Goal: Register for event/course

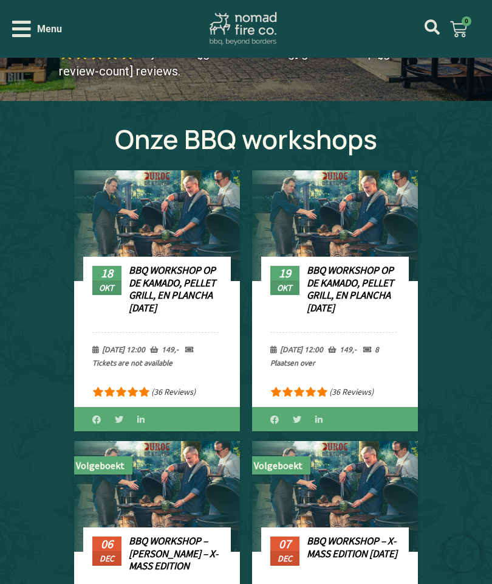
scroll to position [353, 0]
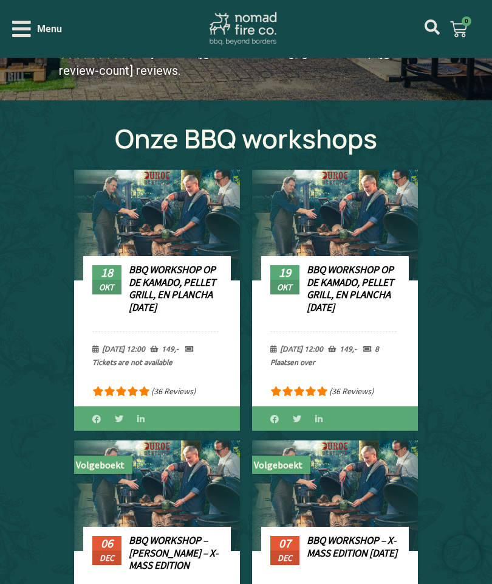
click at [334, 289] on link "BBQ Workshop op de Kamado, Pellet Grill, en Plancha [DATE]" at bounding box center [350, 288] width 87 height 50
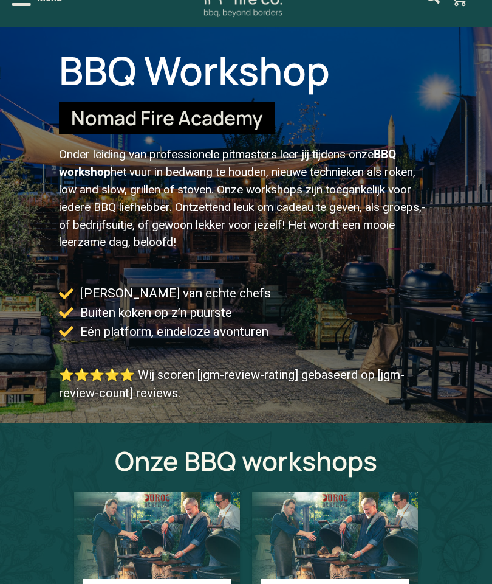
scroll to position [0, 0]
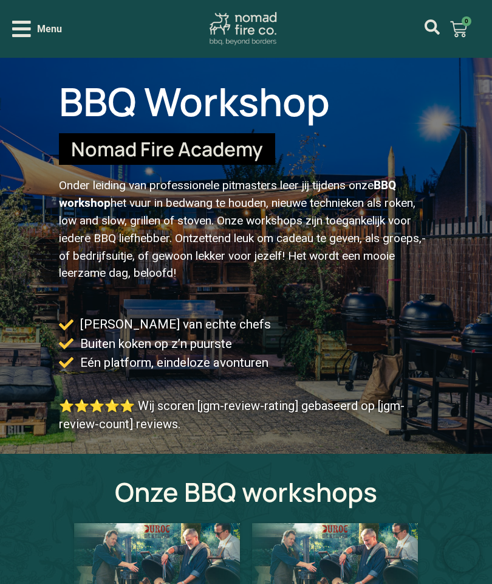
click at [32, 29] on div "Menu" at bounding box center [37, 28] width 50 height 21
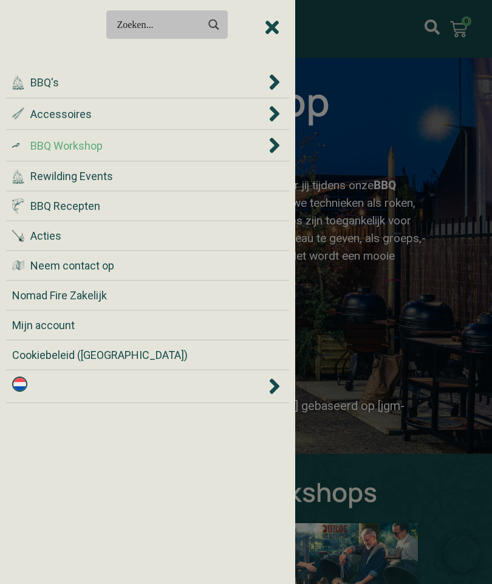
click at [85, 140] on span "BBQ Workshop" at bounding box center [66, 145] width 72 height 16
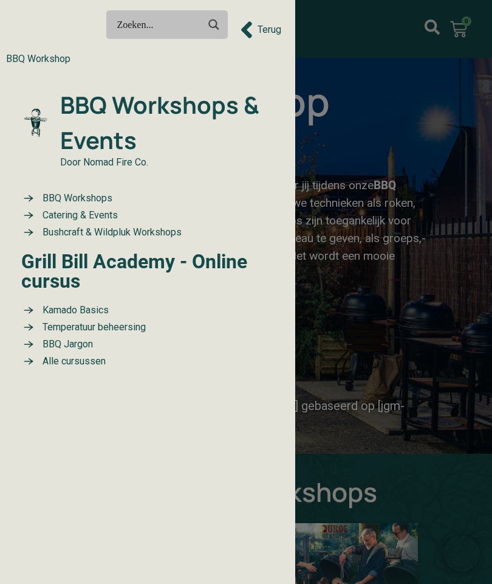
click at [80, 191] on span "BBQ Workshops" at bounding box center [76, 198] width 73 height 15
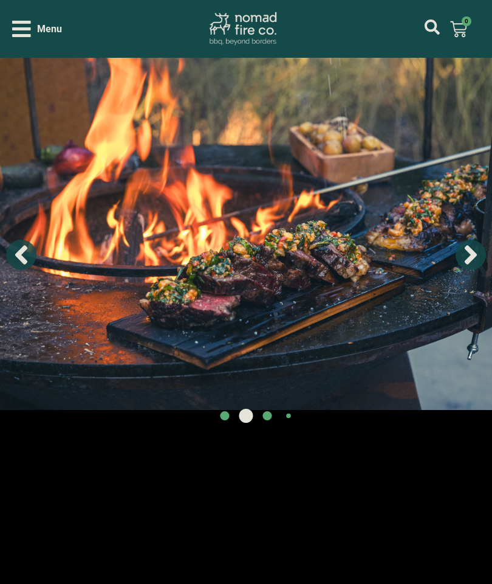
click at [464, 246] on icon "Next slide" at bounding box center [471, 255] width 30 height 30
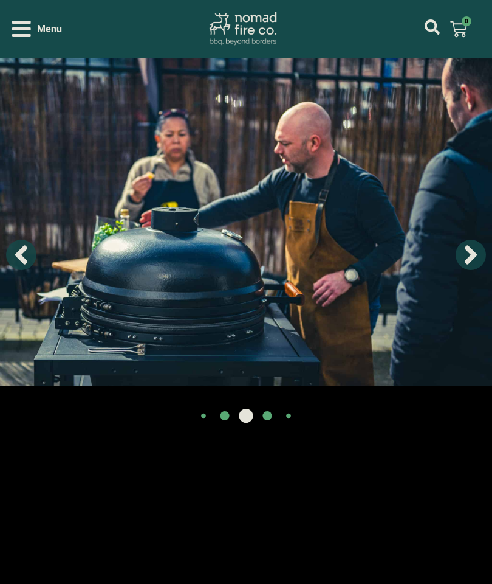
click at [473, 252] on icon "Next slide" at bounding box center [471, 255] width 12 height 19
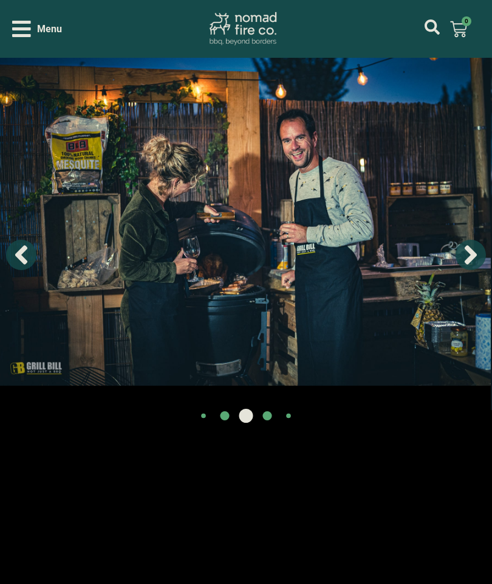
click at [465, 250] on icon "Next slide" at bounding box center [471, 255] width 30 height 30
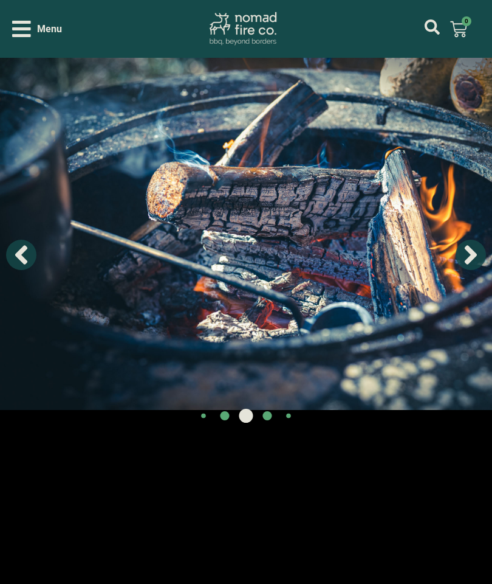
click at [469, 253] on icon "Next slide" at bounding box center [471, 255] width 30 height 30
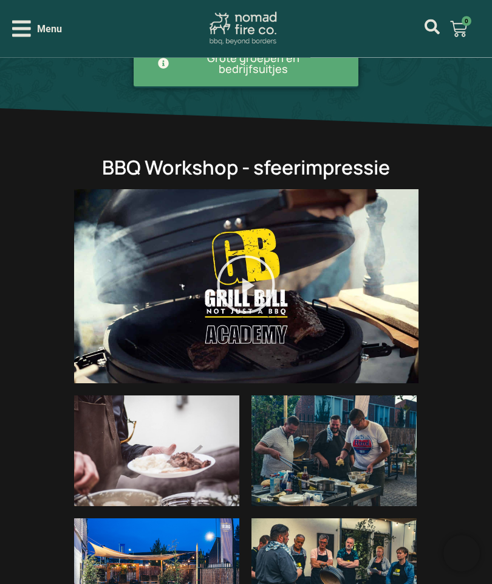
scroll to position [1199, 0]
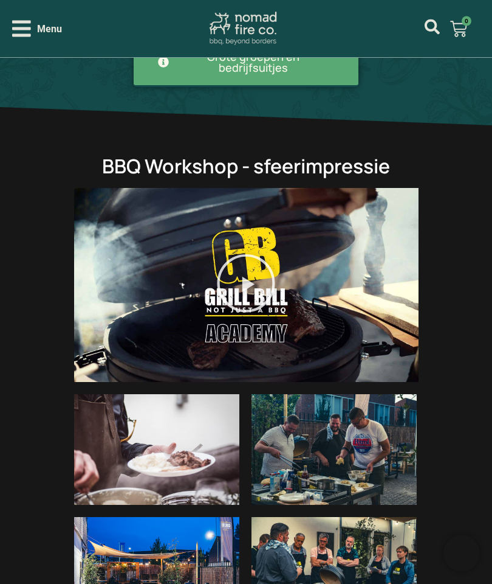
click at [347, 273] on div at bounding box center [246, 285] width 345 height 194
click at [258, 257] on icon "Video afspelen over kamado bbq workshop grill bill academy" at bounding box center [246, 283] width 61 height 61
click at [250, 255] on icon "Video afspelen over kamado bbq workshop grill bill academy" at bounding box center [247, 284] width 58 height 58
click at [242, 255] on icon "Video afspelen over kamado bbq workshop grill bill academy" at bounding box center [246, 283] width 61 height 61
click at [253, 253] on icon "Video afspelen over kamado bbq workshop grill bill academy" at bounding box center [246, 283] width 61 height 61
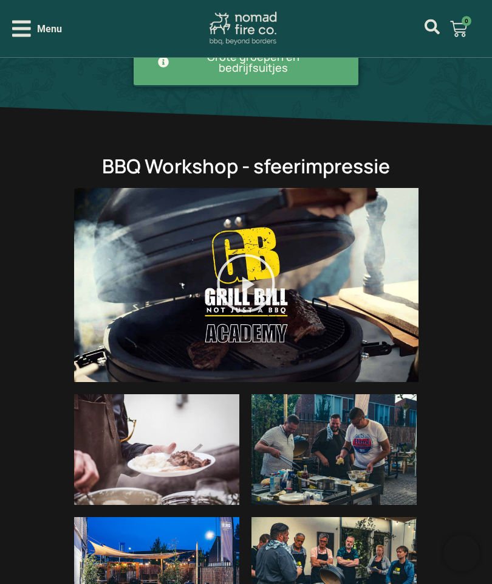
click at [252, 253] on icon "Video afspelen over kamado bbq workshop grill bill academy" at bounding box center [246, 283] width 61 height 61
click at [254, 253] on icon "Video afspelen over kamado bbq workshop grill bill academy" at bounding box center [246, 283] width 61 height 61
click at [251, 257] on icon "Video afspelen over kamado bbq workshop grill bill academy" at bounding box center [247, 284] width 58 height 58
click at [186, 418] on img at bounding box center [156, 450] width 165 height 110
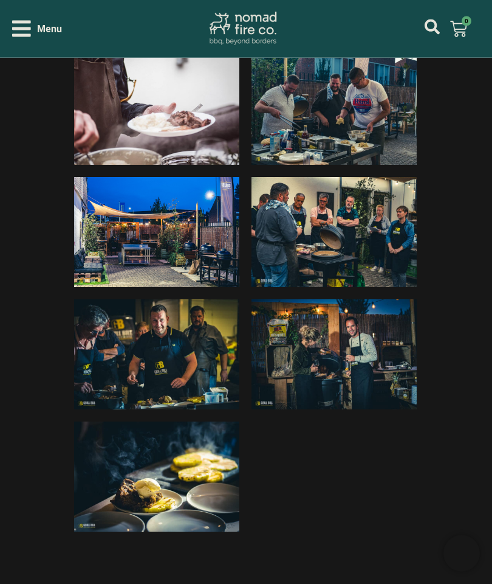
scroll to position [1540, 0]
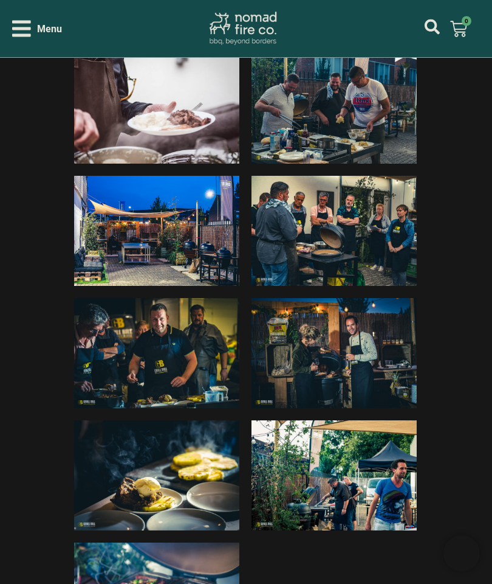
click at [337, 200] on img at bounding box center [334, 231] width 165 height 110
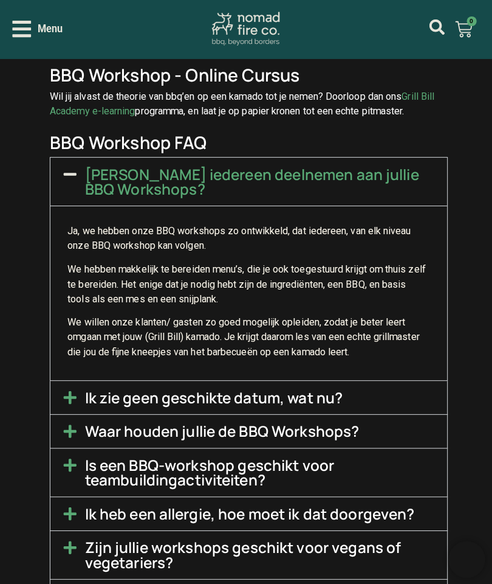
scroll to position [2288, 0]
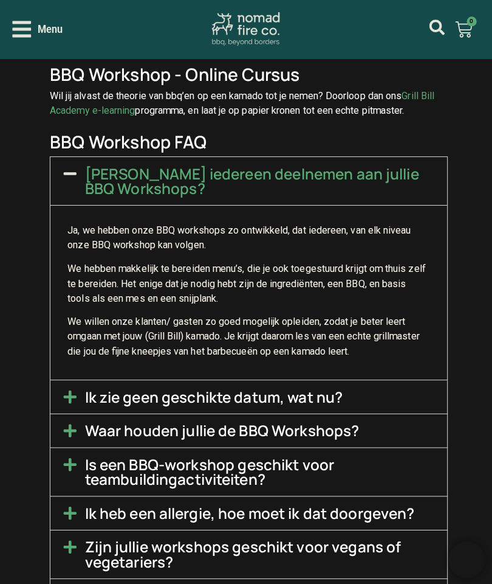
click at [74, 418] on icon at bounding box center [69, 425] width 15 height 15
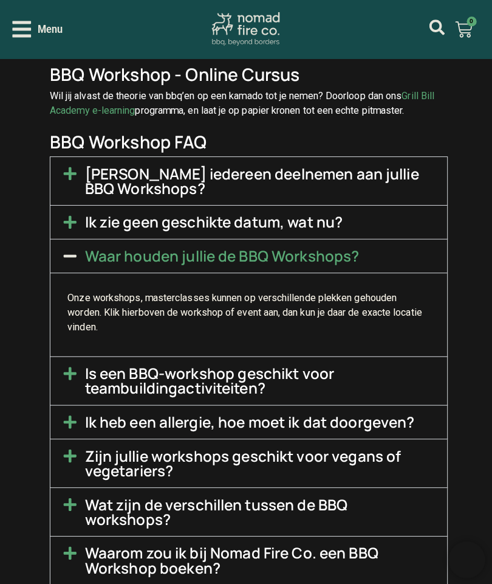
click at [77, 491] on span at bounding box center [73, 499] width 22 height 16
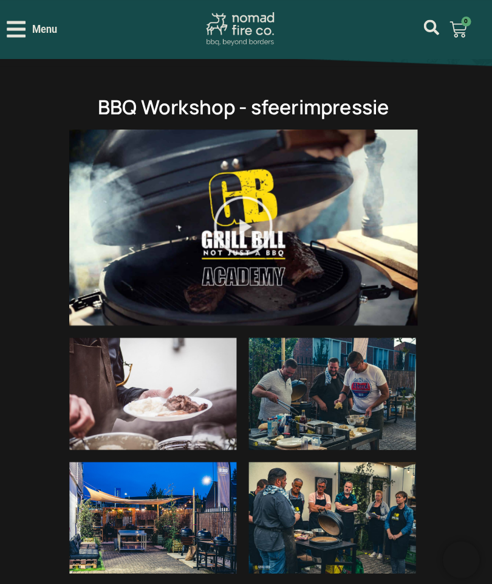
scroll to position [1249, 0]
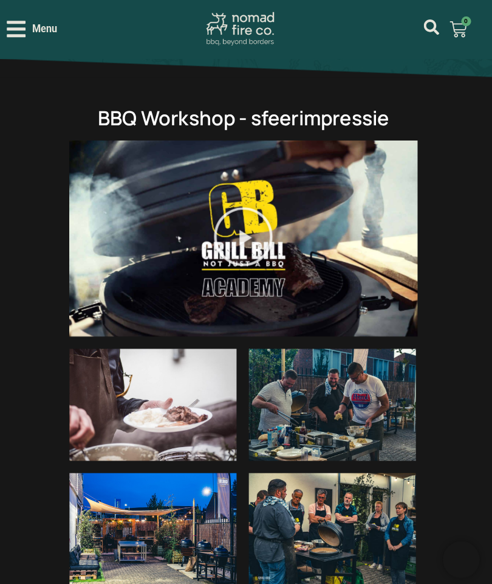
click at [239, 211] on icon "Video afspelen over kamado bbq workshop grill bill academy" at bounding box center [247, 234] width 58 height 58
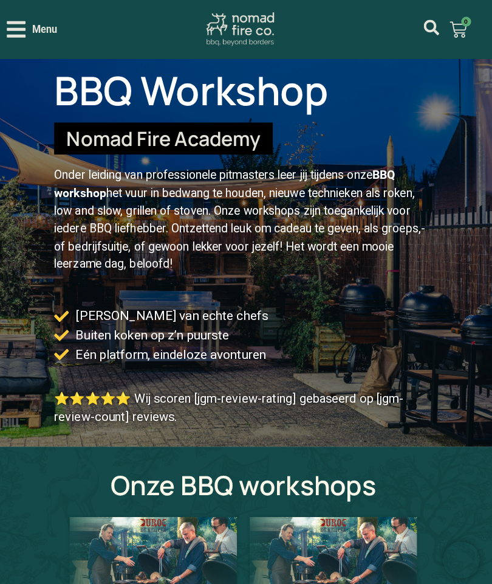
scroll to position [0, 0]
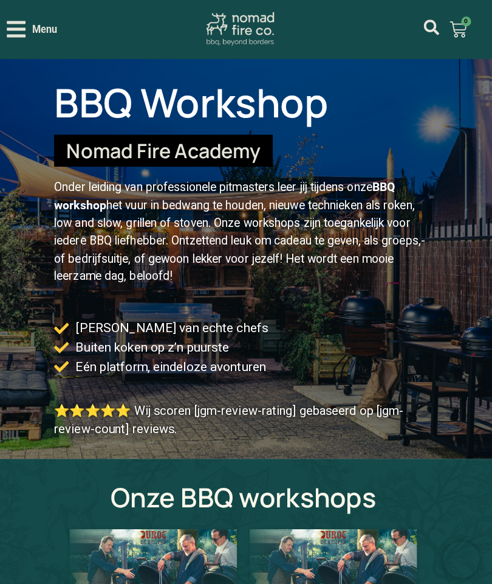
click at [17, 27] on icon "Open/Close Menu" at bounding box center [21, 28] width 19 height 21
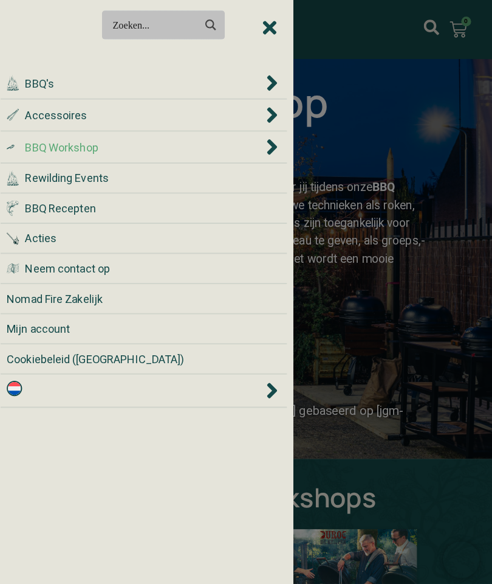
click at [275, 22] on div "Close Menu" at bounding box center [272, 27] width 18 height 19
